Goal: Find contact information: Find contact information

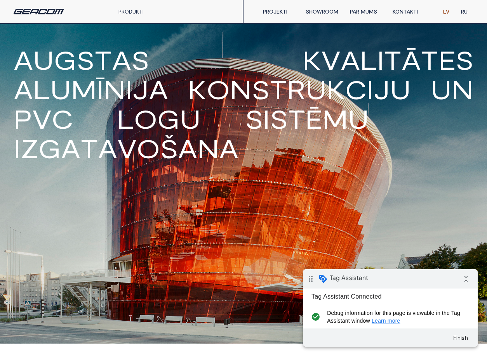
click at [278, 14] on link "PROJEKTI" at bounding box center [278, 12] width 43 height 16
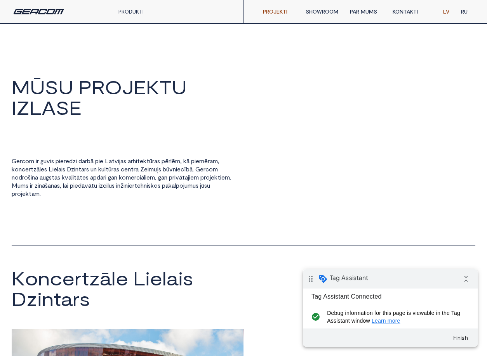
click at [362, 12] on link "PAR MUMS" at bounding box center [365, 12] width 43 height 16
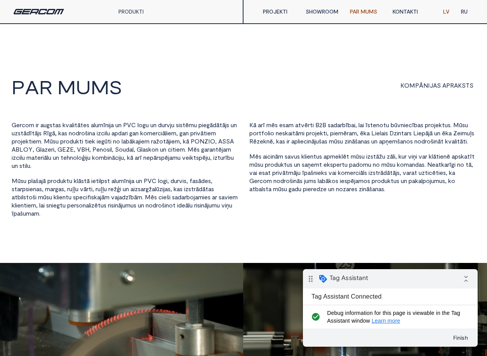
click at [404, 11] on link "KONTAKTI" at bounding box center [408, 12] width 43 height 16
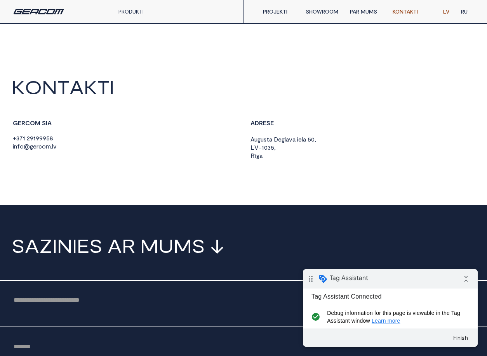
click at [132, 11] on link "PRODUKTI" at bounding box center [130, 11] width 25 height 7
click at [23, 139] on span "1" at bounding box center [24, 138] width 2 height 7
click at [31, 138] on span "9" at bounding box center [31, 138] width 3 height 7
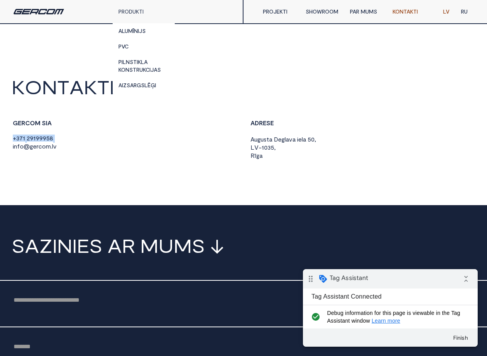
copy div "+ 3 7 1 2 9 1 9 9 9 5 8"
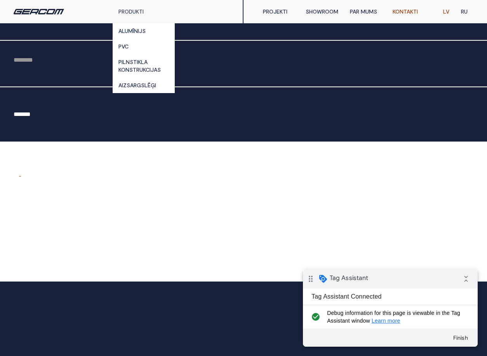
scroll to position [472, 0]
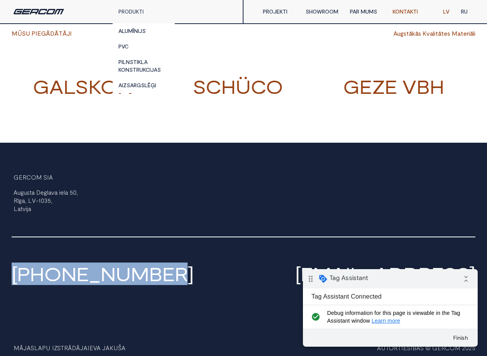
click at [56, 274] on link "[PHONE_NUMBER]" at bounding box center [103, 274] width 182 height 23
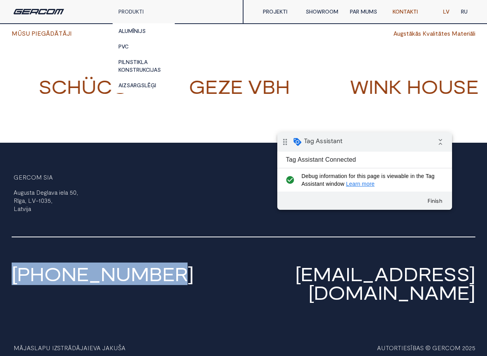
drag, startPoint x: 344, startPoint y: 135, endPoint x: 354, endPoint y: 162, distance: 28.5
click at [344, 135] on div "drag_indicator Tag Assistant collapse_all" at bounding box center [364, 141] width 175 height 19
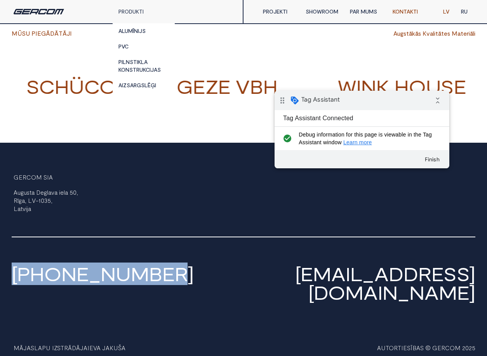
click at [391, 280] on link "[EMAIL_ADDRESS][DOMAIN_NAME]" at bounding box center [385, 283] width 180 height 41
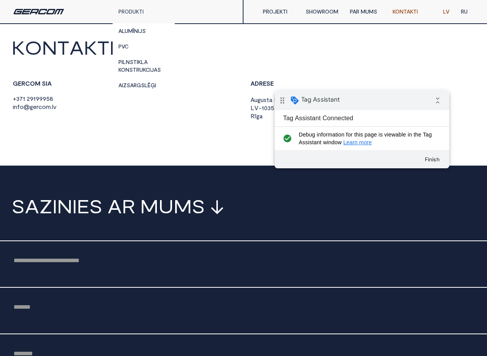
scroll to position [0, 0]
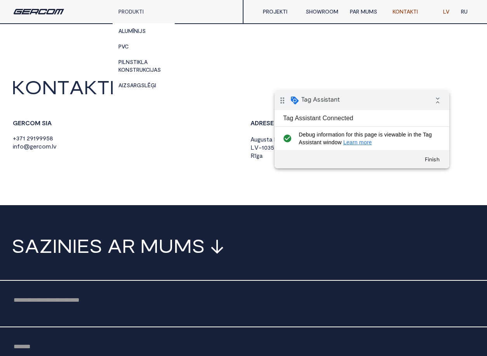
click at [76, 320] on div "Email Form" at bounding box center [243, 303] width 487 height 47
click at [78, 307] on input "Email Form" at bounding box center [243, 300] width 463 height 15
type input "*****"
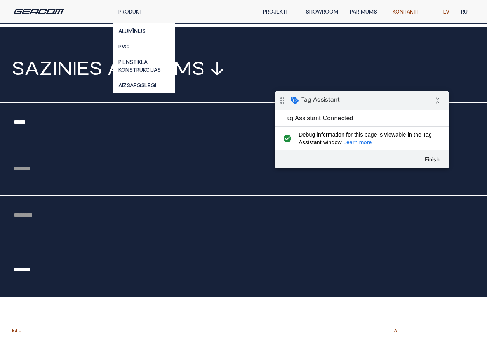
scroll to position [267, 0]
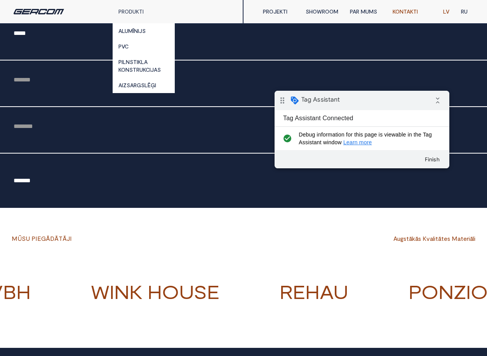
click at [43, 65] on div "Email Form" at bounding box center [243, 83] width 487 height 47
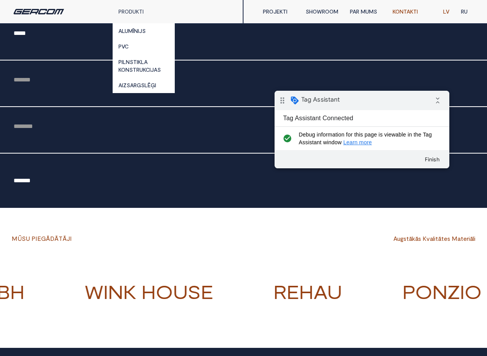
click at [17, 85] on input "Email Form" at bounding box center [243, 79] width 463 height 15
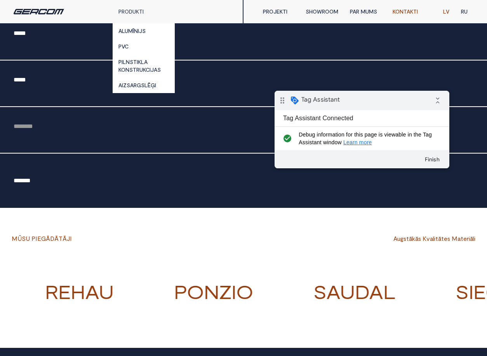
type input "*****"
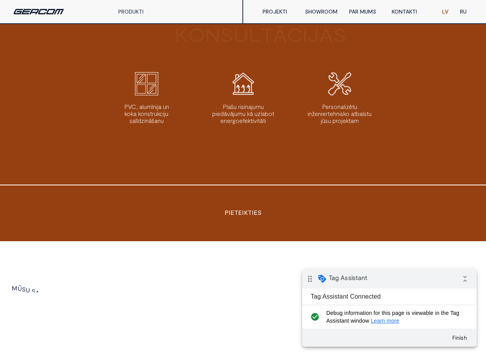
scroll to position [2144, 0]
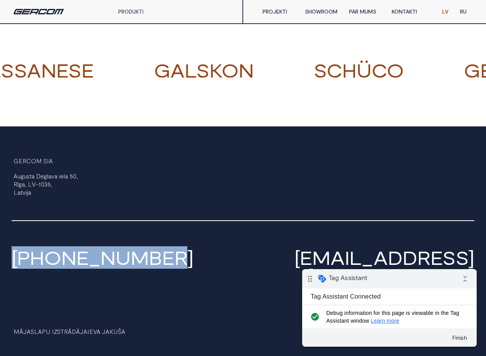
click at [295, 274] on link "[EMAIL_ADDRESS][DOMAIN_NAME]" at bounding box center [385, 266] width 180 height 41
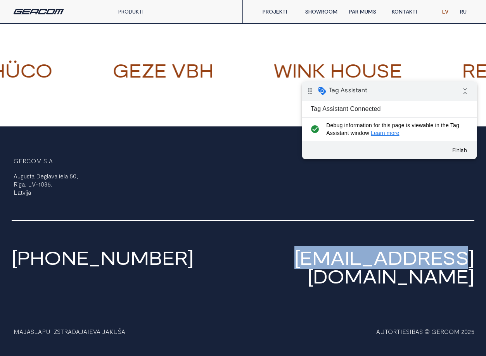
drag, startPoint x: 447, startPoint y: 63, endPoint x: 447, endPoint y: 89, distance: 26.0
click at [447, 89] on div "drag_indicator Tag Assistant collapse_all" at bounding box center [389, 91] width 175 height 19
